Goal: Find specific page/section: Find specific page/section

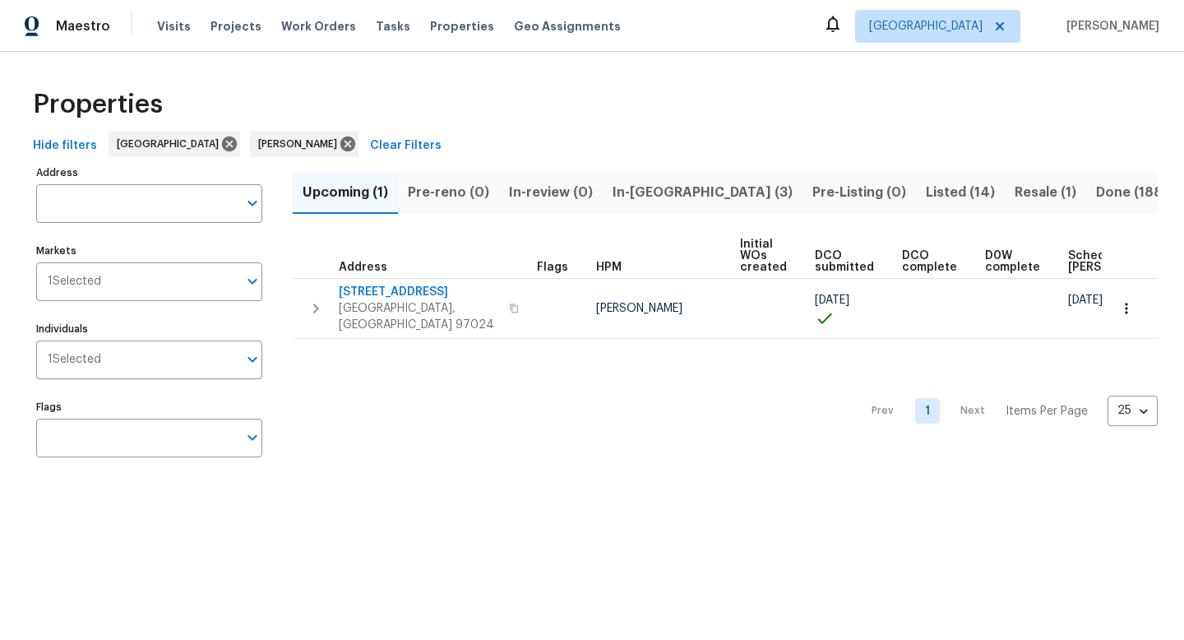
click at [640, 189] on span "In-reno (3)" at bounding box center [703, 192] width 180 height 23
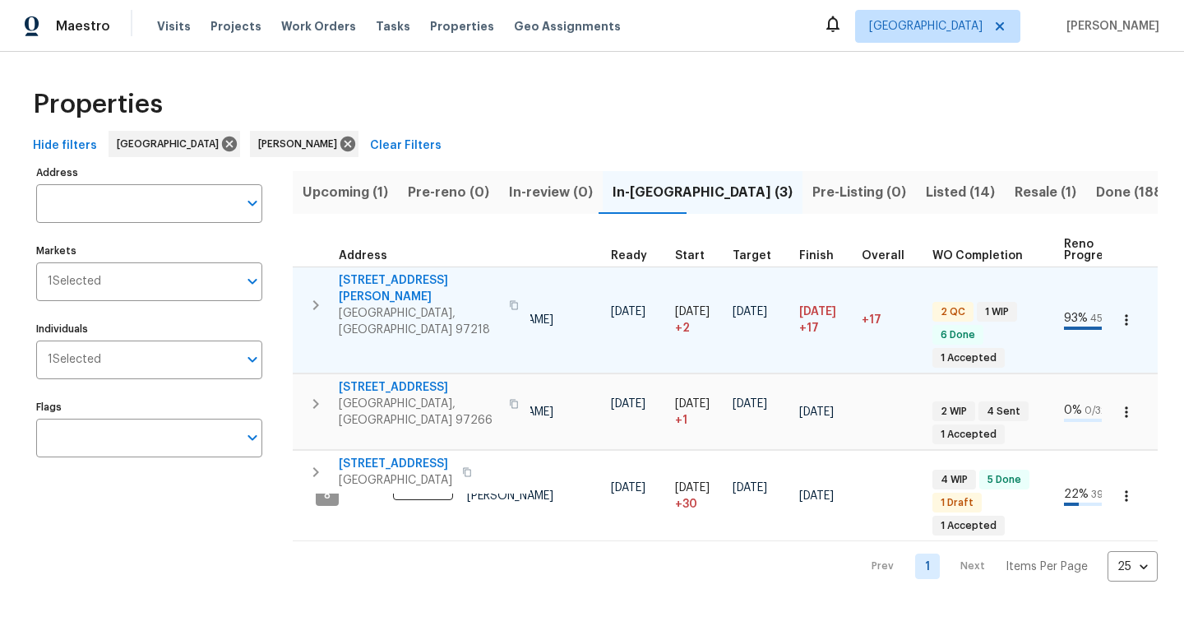
scroll to position [0, 266]
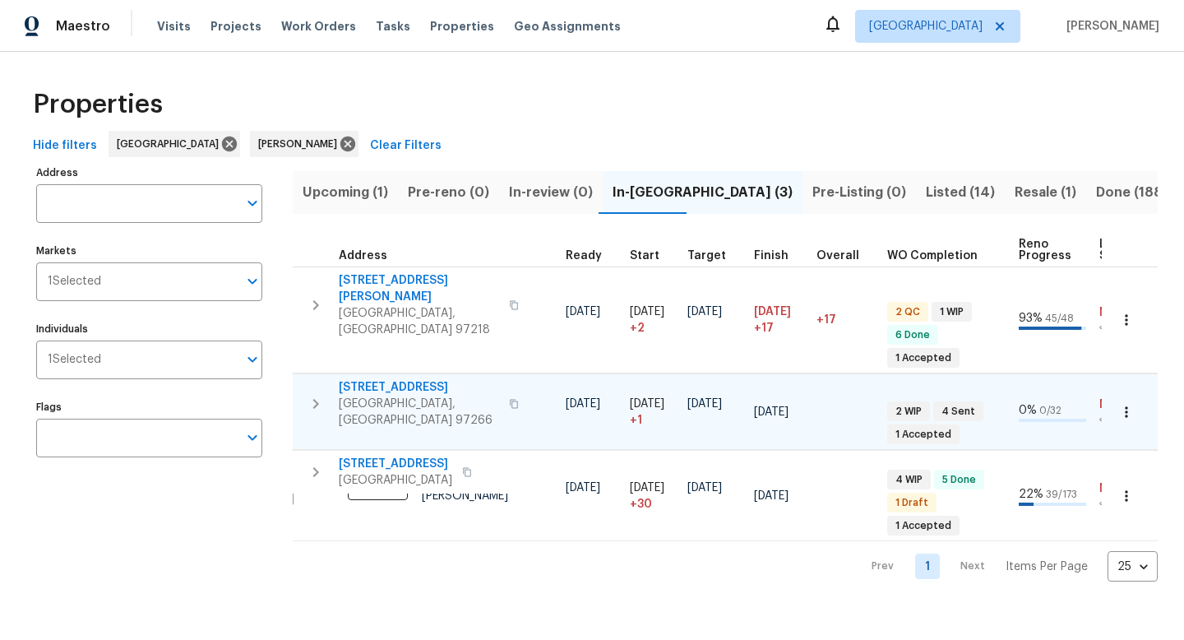
click at [1133, 404] on icon "button" at bounding box center [1127, 412] width 16 height 16
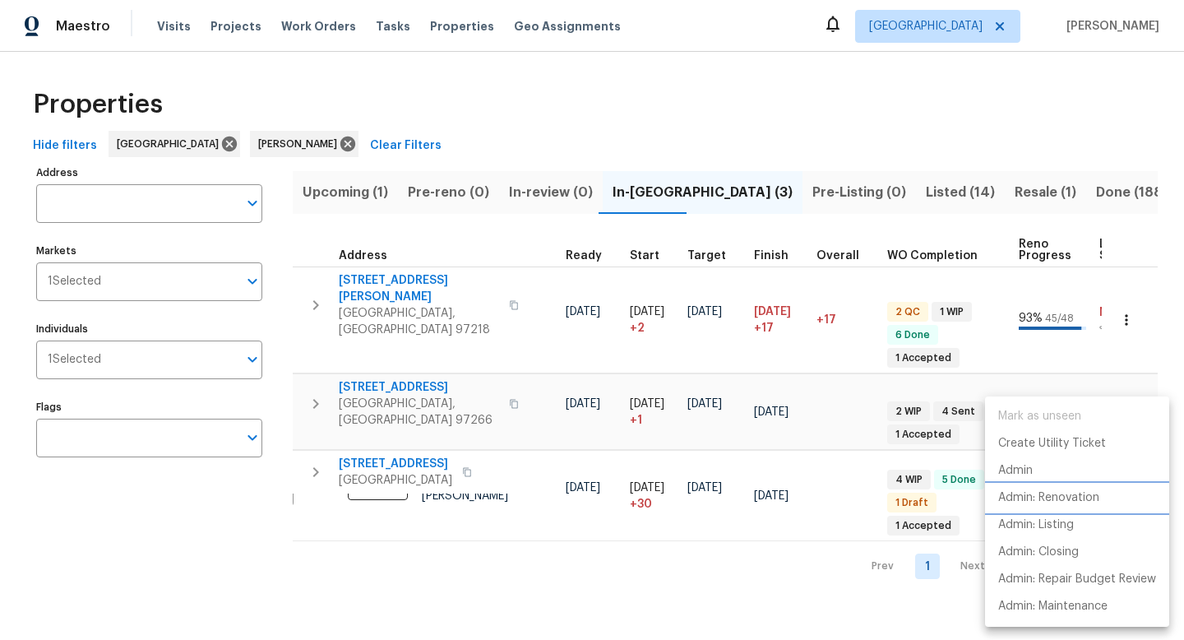
click at [1068, 497] on p "Admin: Renovation" at bounding box center [1048, 497] width 101 height 17
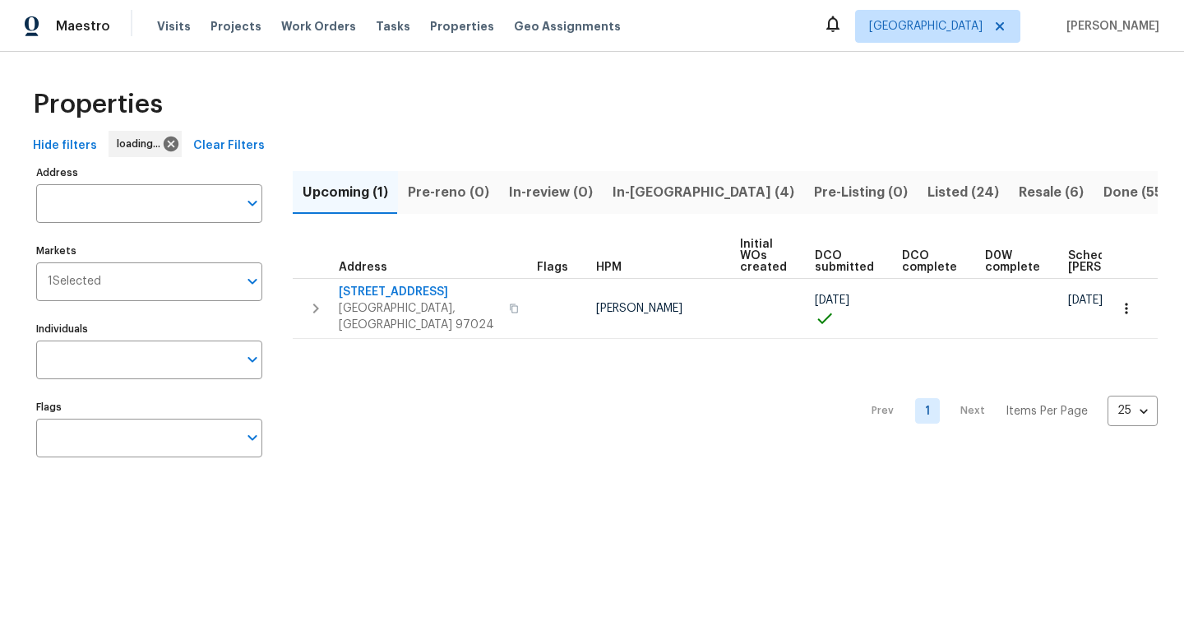
click at [1019, 194] on span "Resale (6)" at bounding box center [1051, 192] width 65 height 23
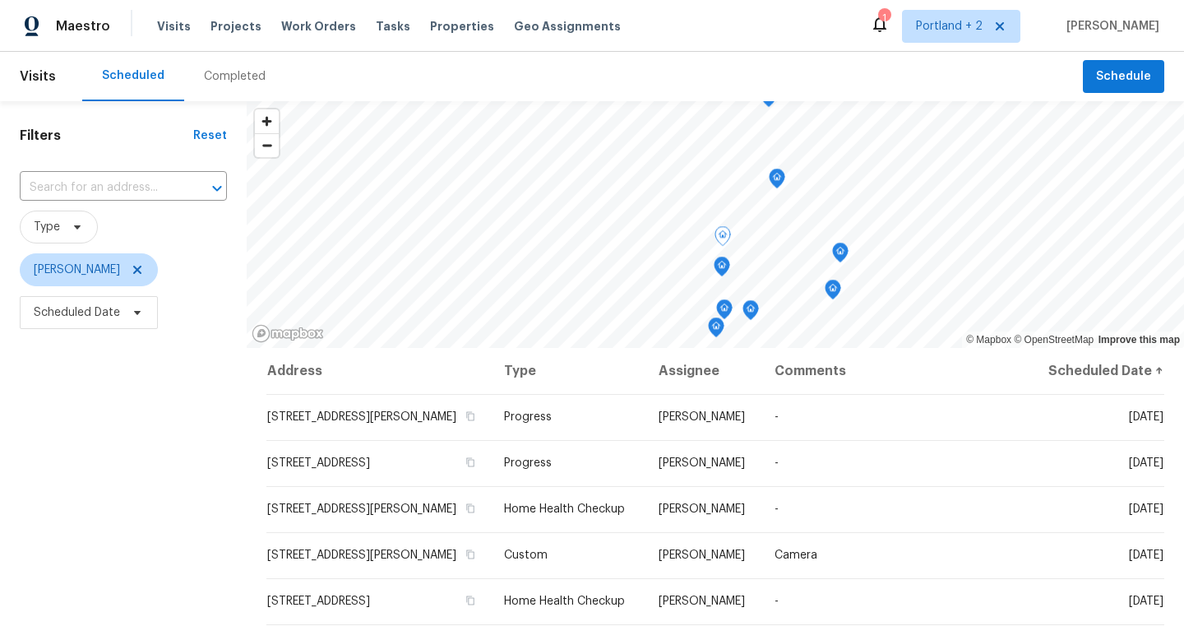
scroll to position [170, 0]
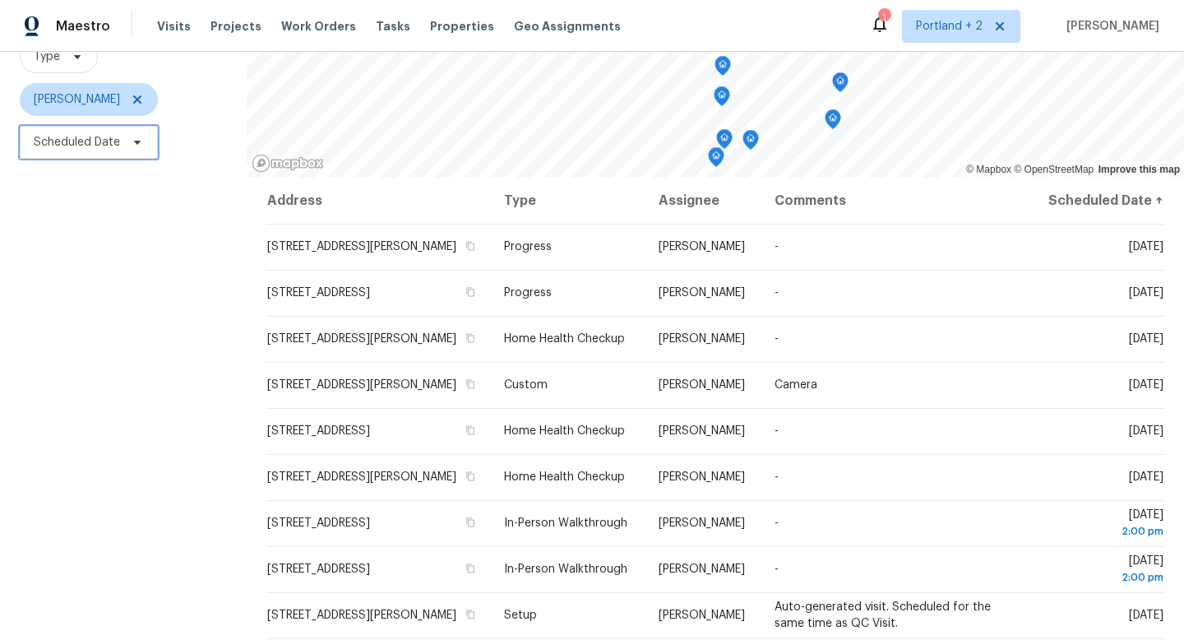
click at [119, 142] on span "Scheduled Date" at bounding box center [77, 142] width 86 height 16
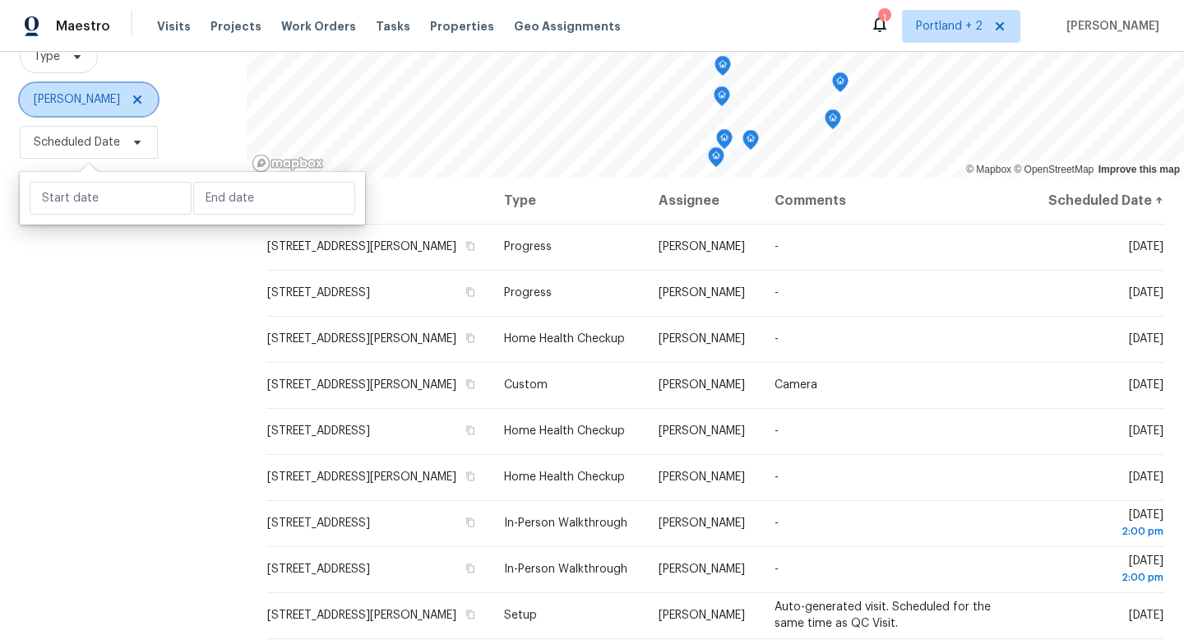
click at [104, 104] on span "[PERSON_NAME]" at bounding box center [77, 99] width 86 height 16
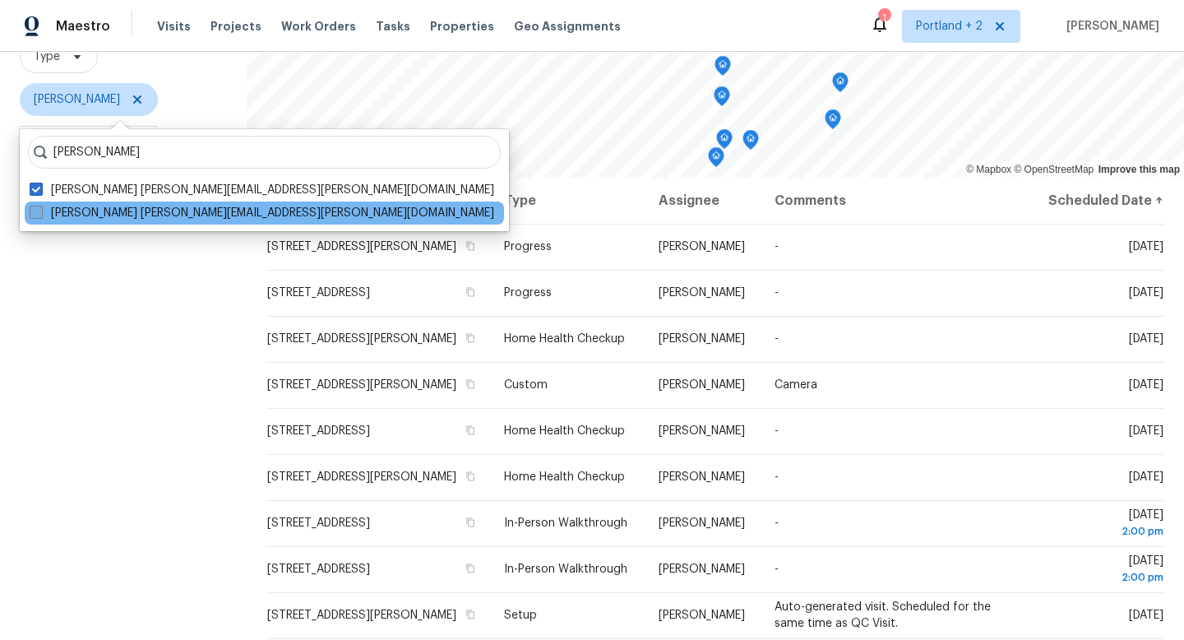
type input "nichole darst"
click at [163, 205] on label "Nichole Darst nichole.darst@opendoor.com" at bounding box center [262, 213] width 465 height 16
click at [40, 205] on input "Nichole Darst nichole.darst@opendoor.com" at bounding box center [35, 210] width 11 height 11
checkbox input "true"
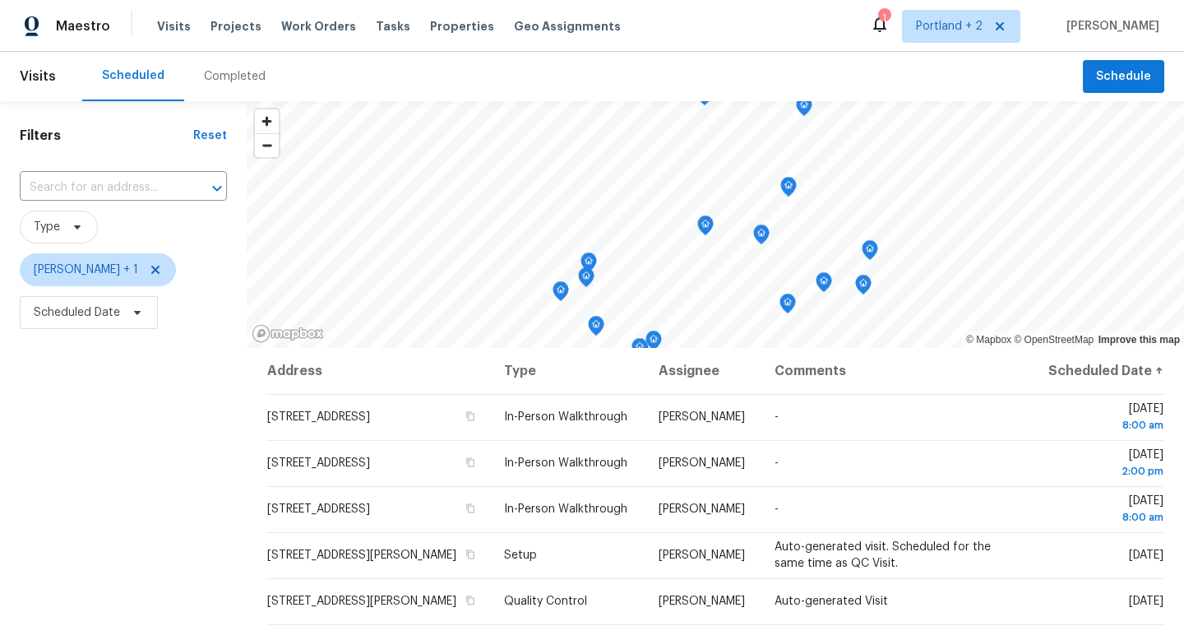
click at [87, 442] on div "Filters Reset ​ Type Karen Mattingley + 1 Scheduled Date" at bounding box center [123, 480] width 247 height 758
